Goal: Find specific page/section: Find specific page/section

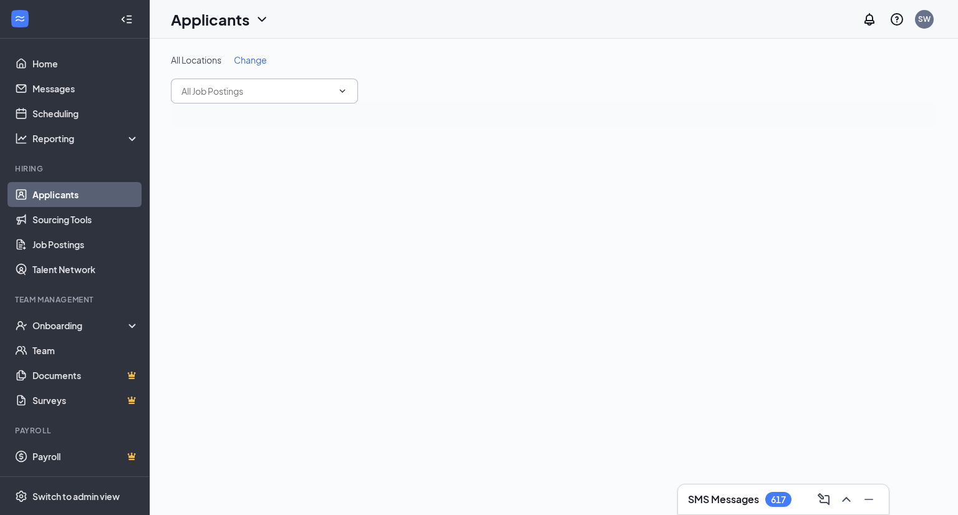
click at [277, 97] on input "text" at bounding box center [256, 91] width 151 height 14
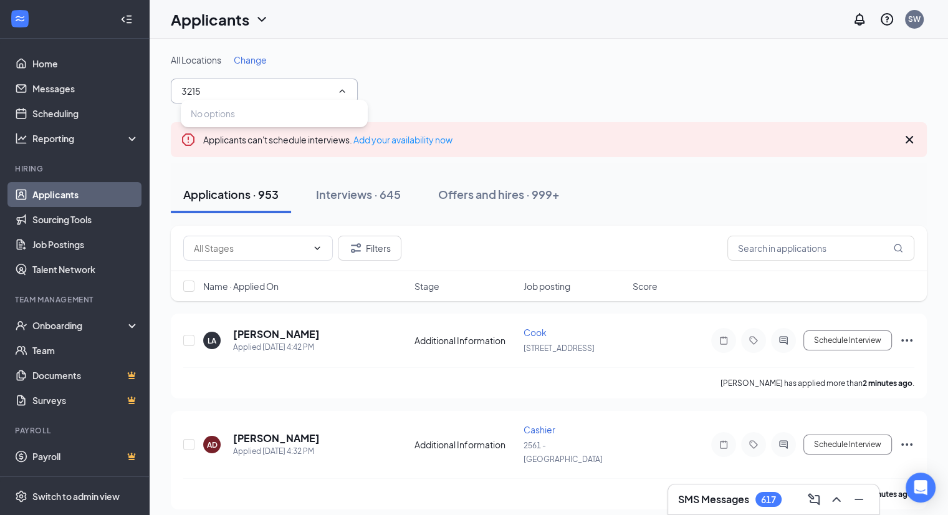
type input "3215"
click at [254, 64] on span "Change" at bounding box center [250, 59] width 33 height 11
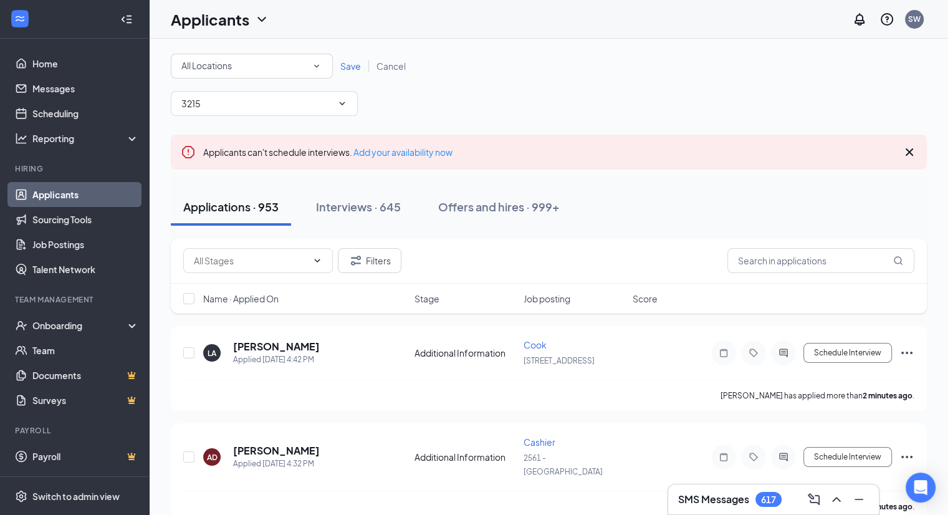
click at [251, 73] on div "All Locations" at bounding box center [251, 66] width 141 height 15
type input "3215"
click at [242, 100] on span "[STREET_ADDRESS][PERSON_NAME]" at bounding box center [257, 100] width 153 height 11
click at [344, 101] on icon "ChevronDown" at bounding box center [342, 104] width 10 height 10
click at [287, 110] on input "3215" at bounding box center [256, 104] width 151 height 14
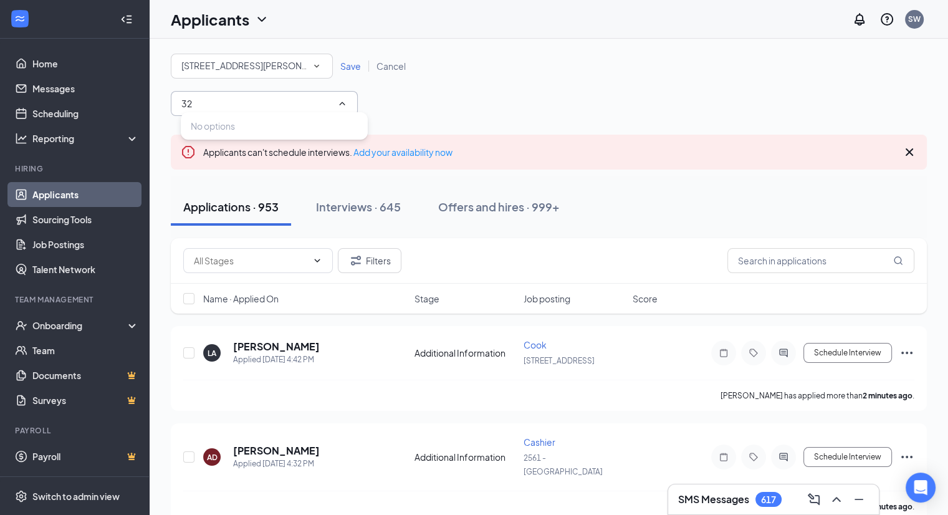
type input "3"
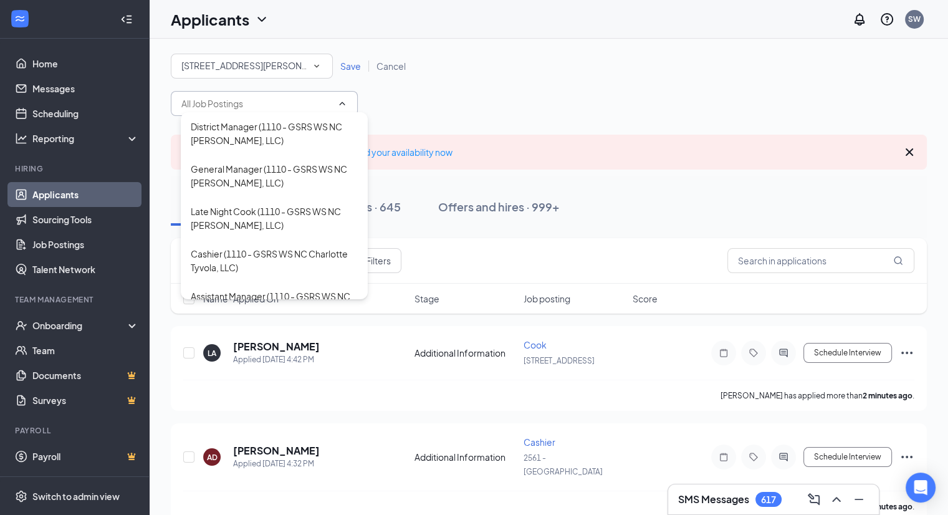
click at [352, 65] on span "Save" at bounding box center [350, 65] width 21 height 11
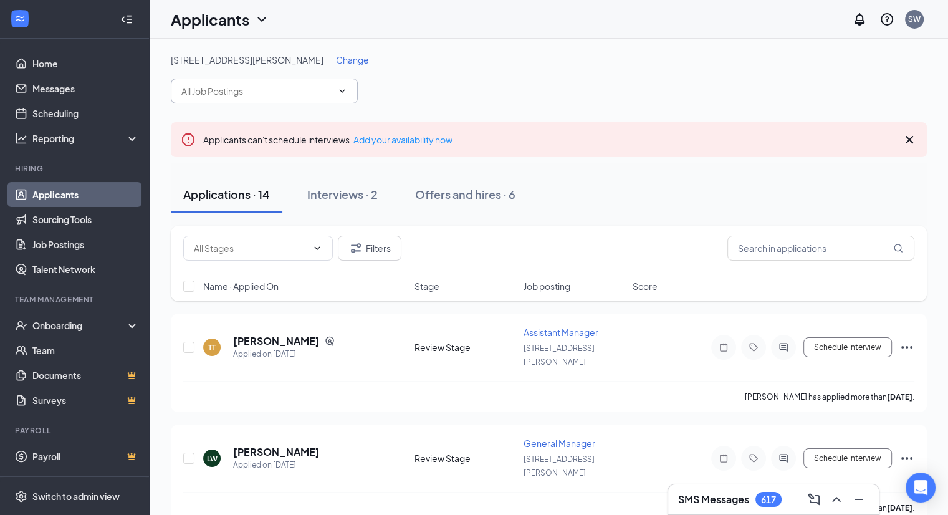
click at [322, 89] on input "text" at bounding box center [256, 91] width 151 height 14
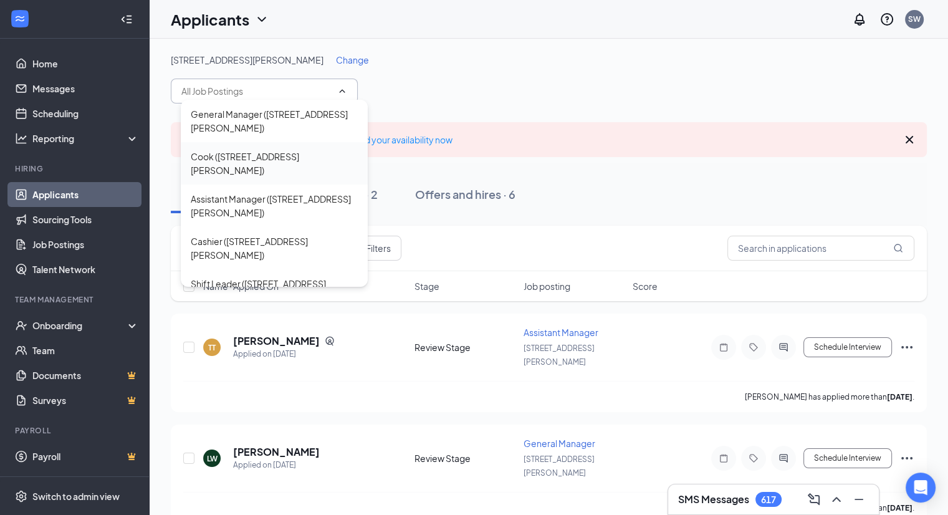
click at [264, 150] on div "Cook ([STREET_ADDRESS][PERSON_NAME])" at bounding box center [274, 163] width 167 height 27
type input "Cook ([STREET_ADDRESS][PERSON_NAME])"
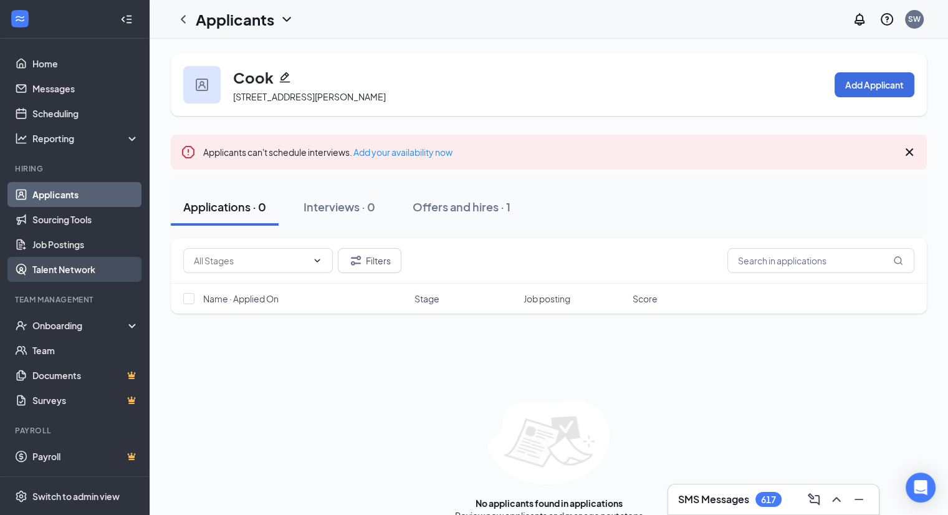
click at [79, 271] on link "Talent Network" at bounding box center [85, 269] width 107 height 25
